Goal: Task Accomplishment & Management: Manage account settings

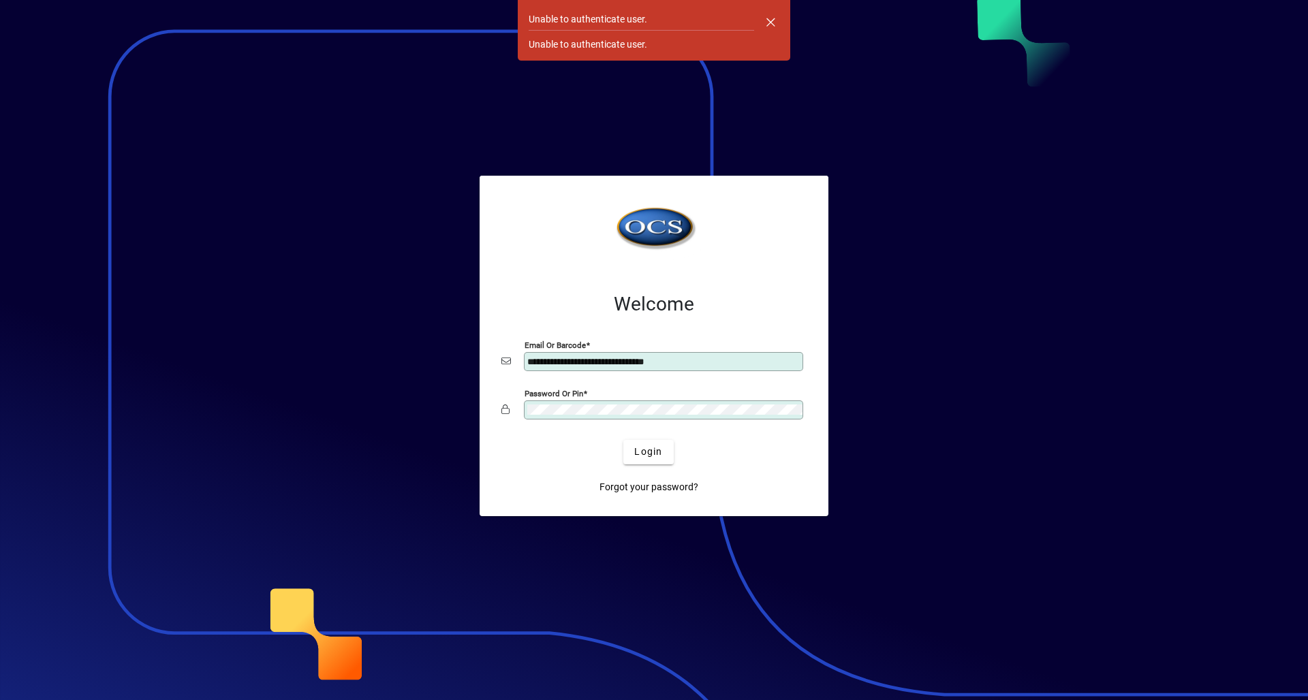
click at [673, 446] on div "Login" at bounding box center [648, 452] width 305 height 25
click at [670, 452] on span "submit" at bounding box center [648, 452] width 50 height 33
